Goal: Information Seeking & Learning: Learn about a topic

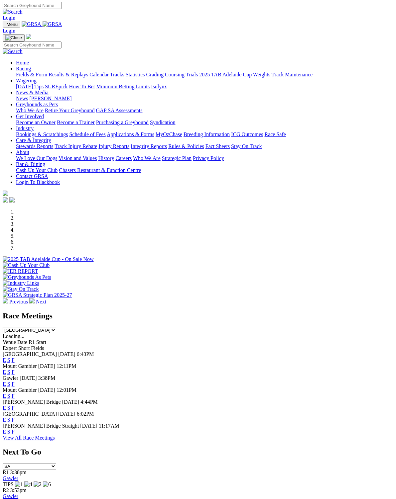
scroll to position [1, 0]
click at [15, 358] on link "F" at bounding box center [13, 361] width 3 height 6
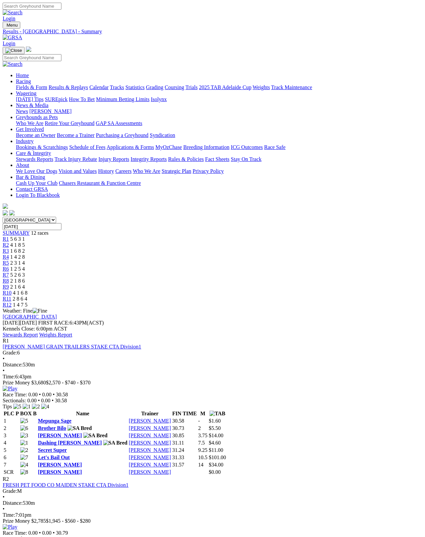
click at [38, 332] on link "Stewards Report" at bounding box center [20, 335] width 35 height 6
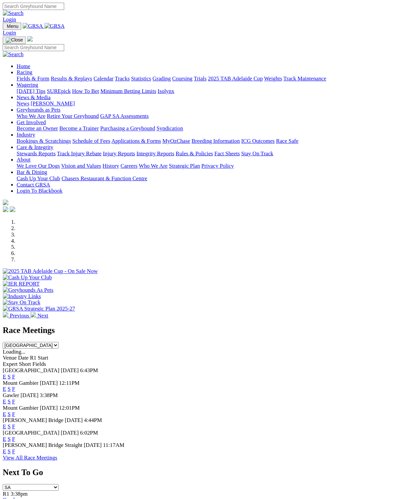
scroll to position [4, 0]
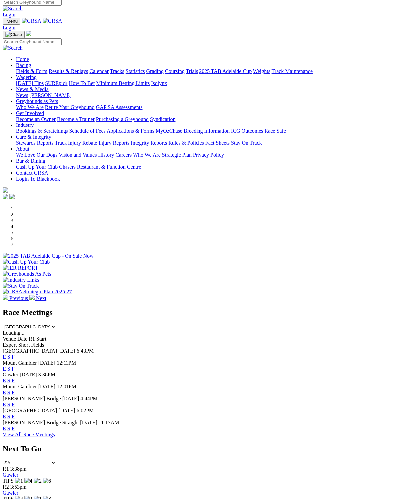
click at [56, 324] on select "South Australia New South Wales Northern Territory Queensland Tasmania Victoria…" at bounding box center [29, 327] width 53 height 6
select select "VIC"
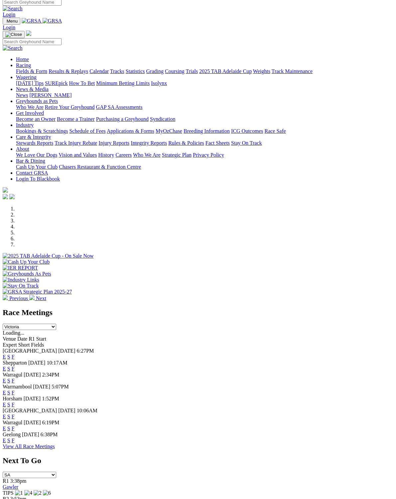
click at [15, 354] on link "F" at bounding box center [13, 357] width 3 height 6
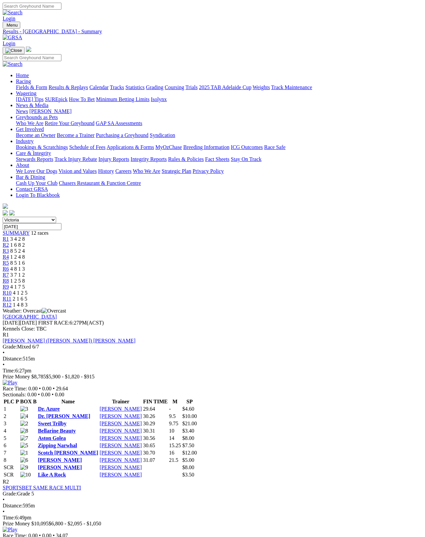
scroll to position [3, 0]
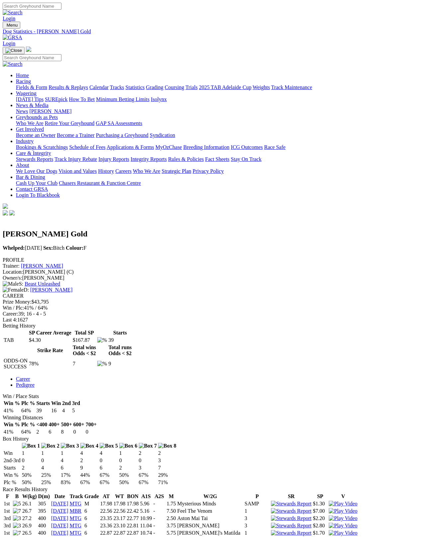
click at [28, 84] on link "Fields & Form" at bounding box center [31, 87] width 31 height 6
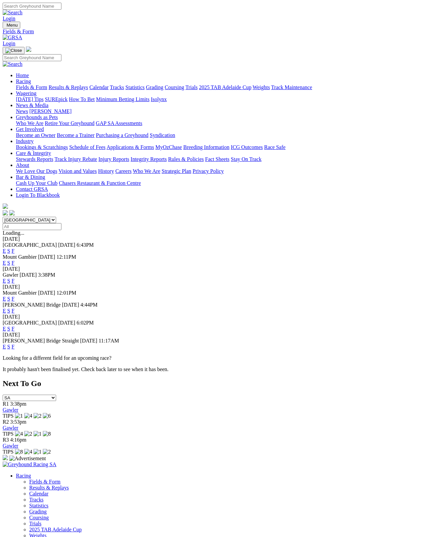
scroll to position [3, 0]
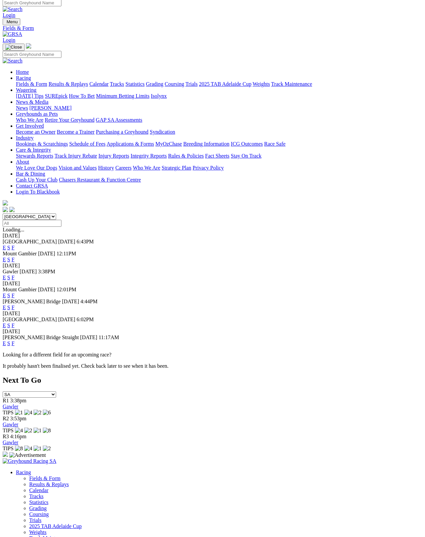
click at [15, 292] on link "F" at bounding box center [13, 295] width 3 height 6
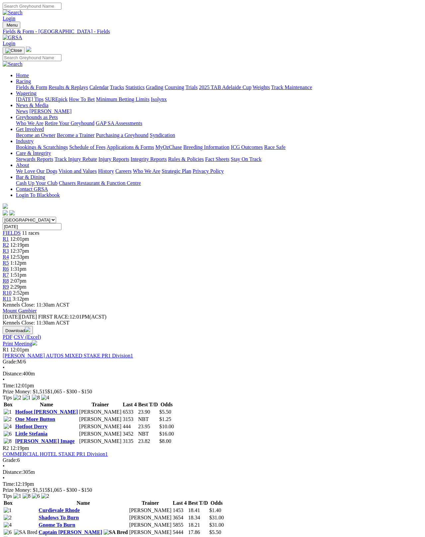
click at [22, 84] on link "Fields & Form" at bounding box center [31, 87] width 31 height 6
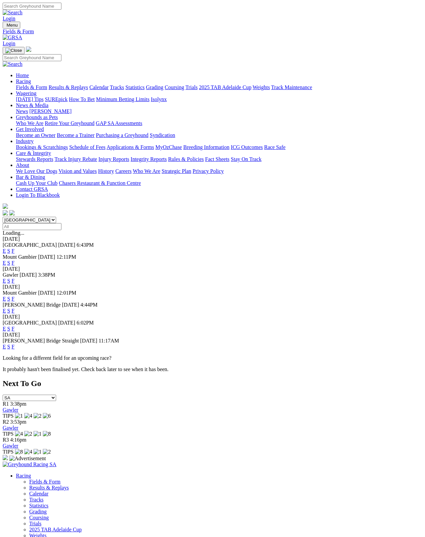
scroll to position [3, 0]
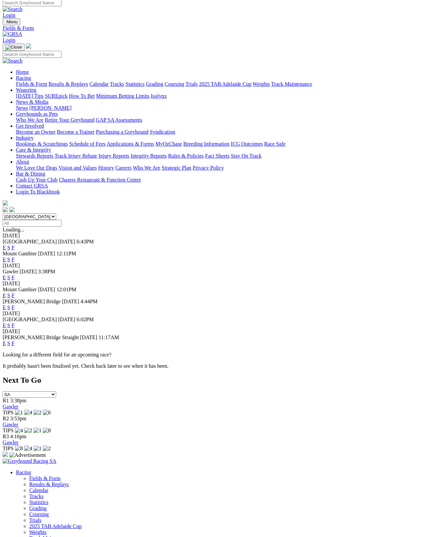
click at [15, 274] on span "F" at bounding box center [13, 277] width 3 height 6
click at [15, 274] on link "F" at bounding box center [13, 277] width 3 height 6
